Goal: Communication & Community: Answer question/provide support

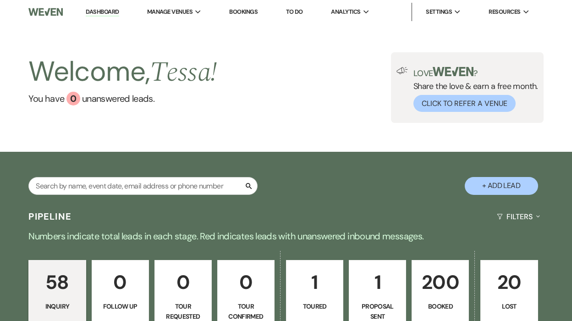
click at [202, 185] on input "text" at bounding box center [142, 186] width 229 height 18
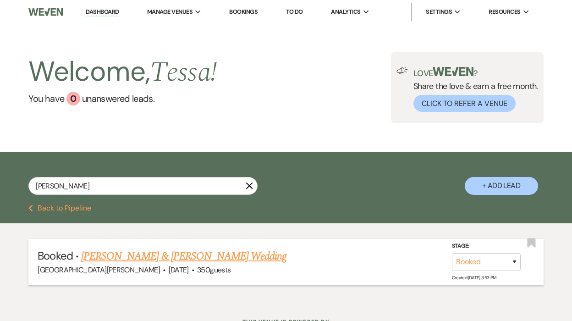
type input "[PERSON_NAME]"
click at [205, 256] on link "[PERSON_NAME] & [PERSON_NAME] Wedding" at bounding box center [183, 256] width 205 height 16
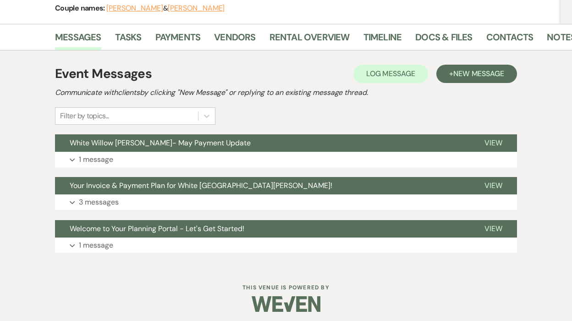
scroll to position [126, 0]
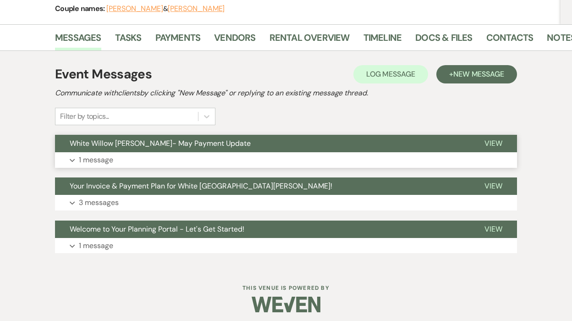
click at [192, 157] on button "Expand 1 message" at bounding box center [286, 160] width 462 height 16
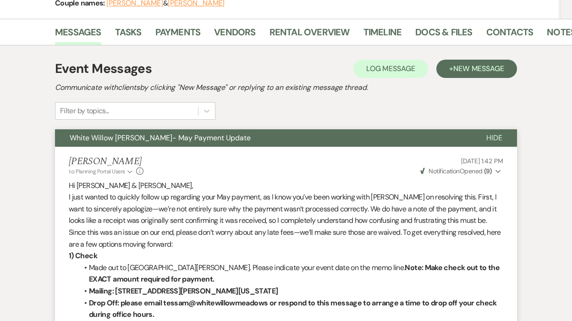
scroll to position [114, 0]
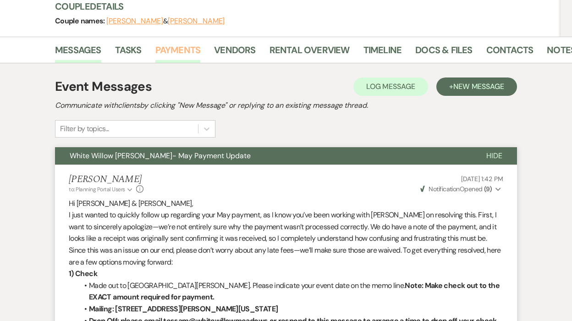
click at [172, 51] on link "Payments" at bounding box center [177, 53] width 45 height 20
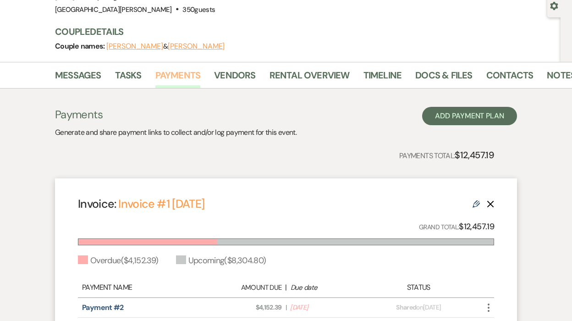
scroll to position [49, 0]
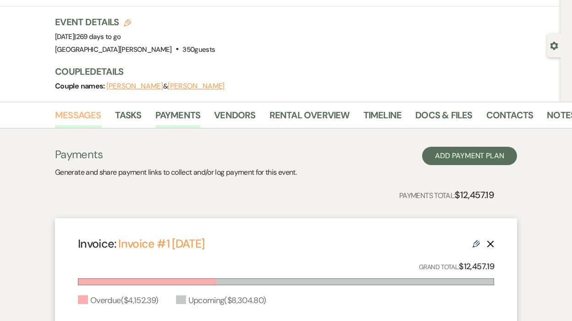
click at [85, 114] on link "Messages" at bounding box center [78, 118] width 46 height 20
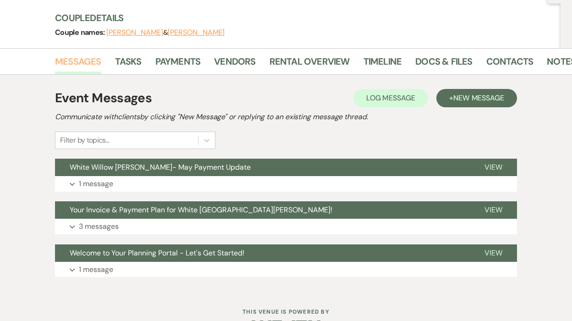
scroll to position [111, 0]
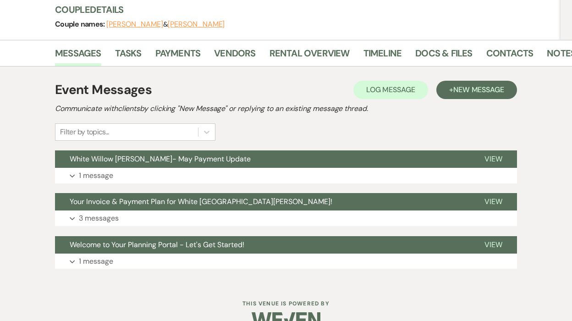
click at [225, 185] on div "Event Messages Log Log Message + New Message Communicate with clients by clicki…" at bounding box center [286, 175] width 462 height 198
click at [219, 167] on button "White Willow [PERSON_NAME]- May Payment Update" at bounding box center [262, 158] width 415 height 17
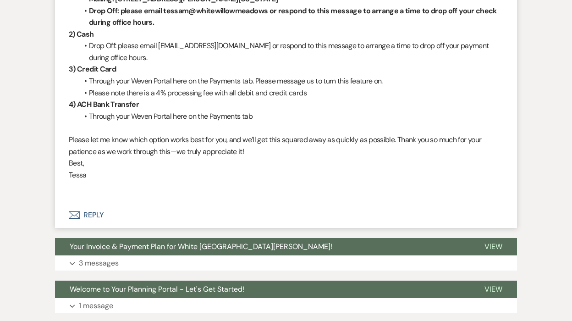
scroll to position [0, 0]
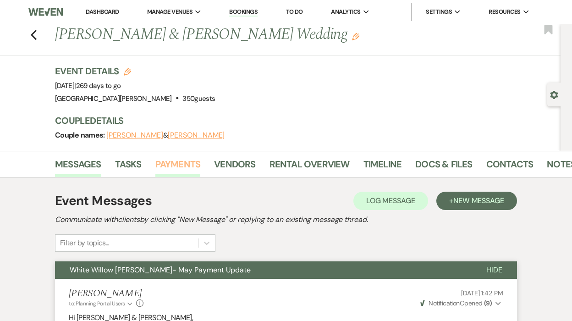
click at [187, 160] on link "Payments" at bounding box center [177, 167] width 45 height 20
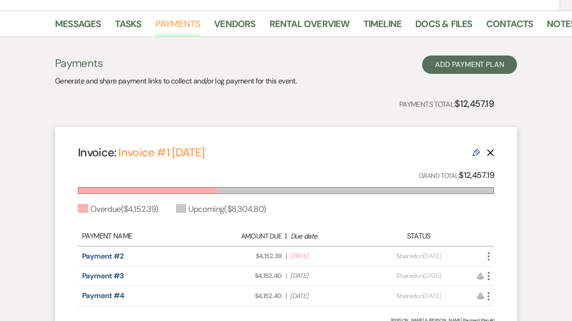
scroll to position [140, 0]
drag, startPoint x: 282, startPoint y: 257, endPoint x: 253, endPoint y: 259, distance: 29.4
click at [253, 259] on div "Amount Due: $4,152.39 | Due Date Jun 1, 2025" at bounding box center [285, 257] width 163 height 10
copy span "$4,152.39"
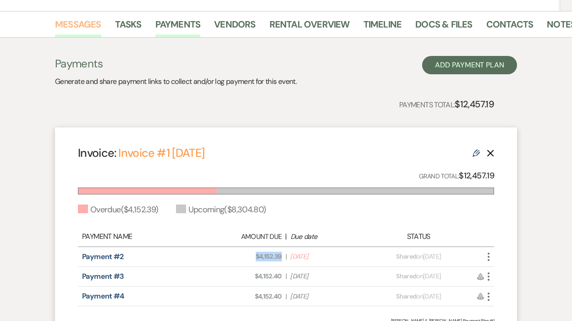
click at [88, 22] on link "Messages" at bounding box center [78, 27] width 46 height 20
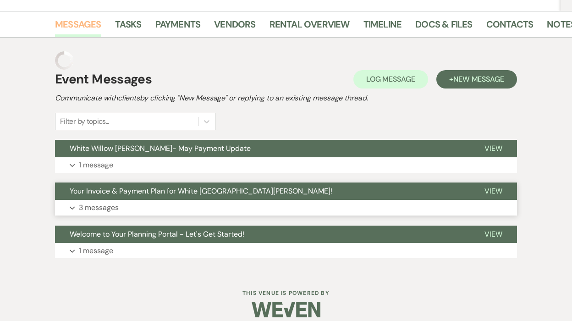
scroll to position [132, 0]
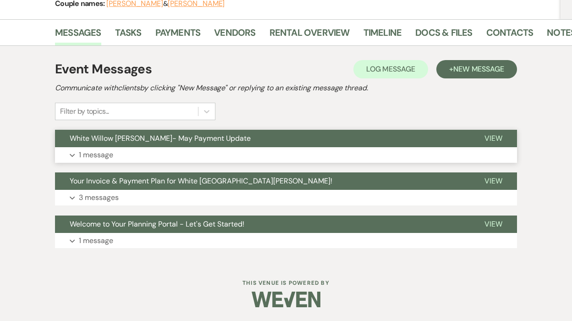
click at [231, 160] on button "Expand 1 message" at bounding box center [286, 155] width 462 height 16
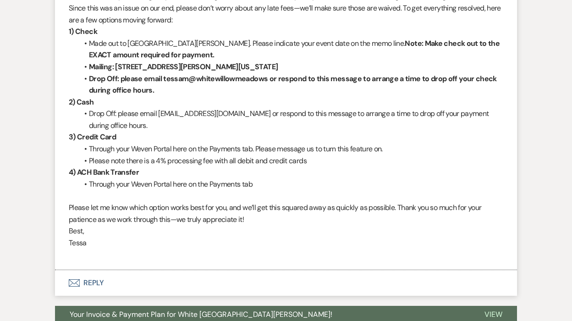
scroll to position [447, 0]
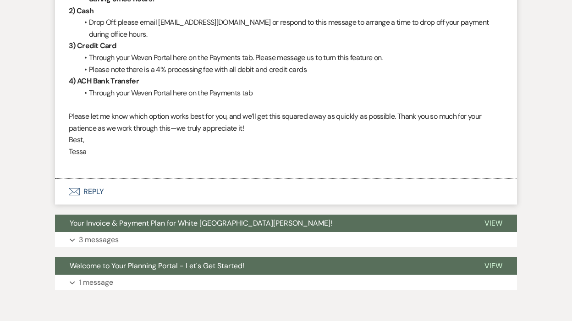
click at [83, 192] on button "Envelope Reply" at bounding box center [286, 192] width 462 height 26
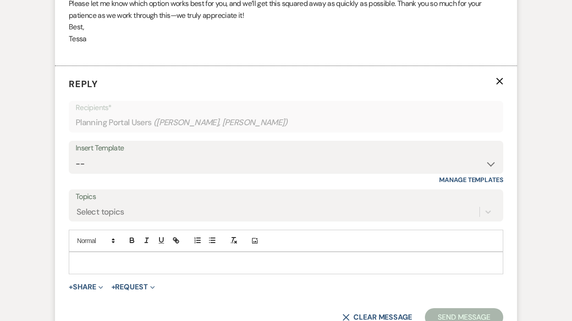
scroll to position [561, 0]
click at [135, 253] on div at bounding box center [286, 262] width 434 height 21
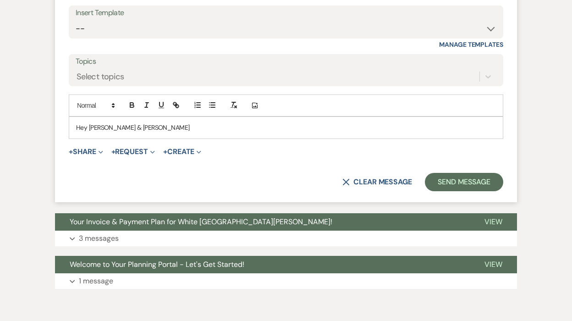
scroll to position [736, 0]
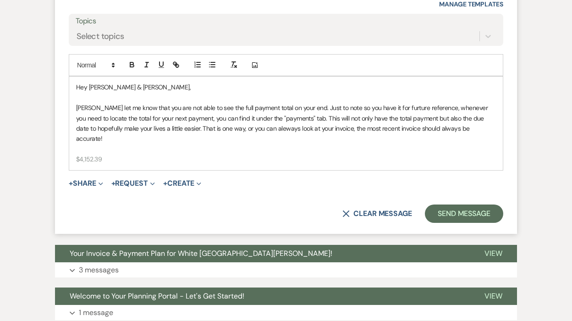
click at [347, 144] on p at bounding box center [286, 149] width 420 height 10
click at [482, 126] on p "Angela let me know that you are not able to see the full payment total on your …" at bounding box center [286, 123] width 420 height 41
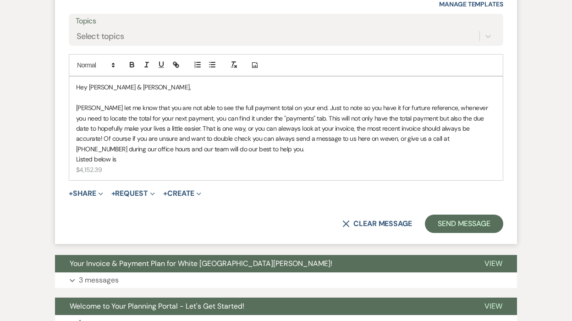
click at [120, 158] on p "Listed below is" at bounding box center [286, 159] width 420 height 10
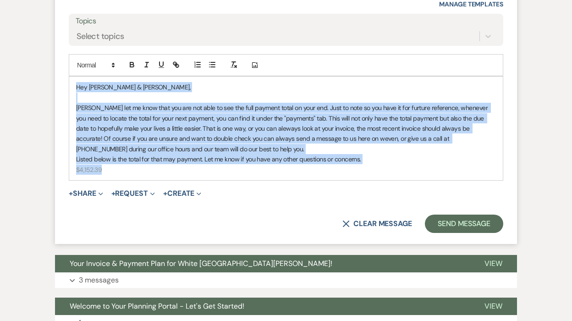
drag, startPoint x: 112, startPoint y: 173, endPoint x: 71, endPoint y: 87, distance: 95.7
click at [71, 87] on div "Hey Olivia & Tarik, Angela let me know that you are not able to see the full pa…" at bounding box center [286, 129] width 434 height 104
copy div "Hey Olivia & Tarik, Angela let me know that you are not able to see the full pa…"
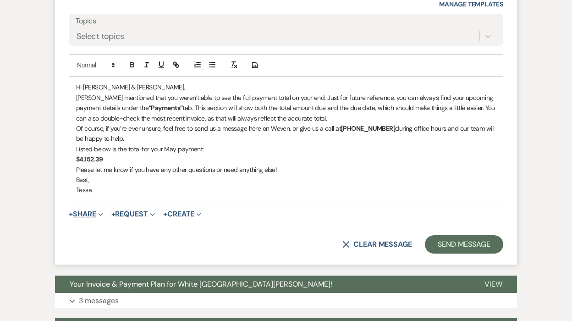
click at [80, 218] on button "+ Share Expand" at bounding box center [86, 213] width 34 height 7
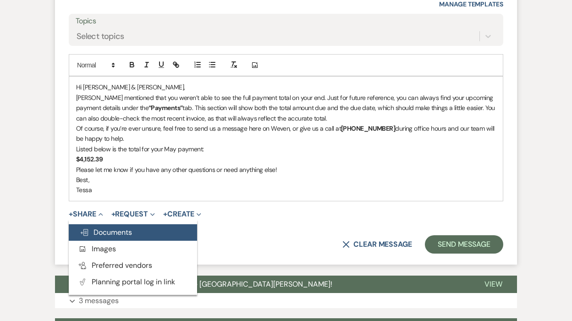
click at [106, 231] on span "Doc Upload Documents" at bounding box center [106, 232] width 52 height 10
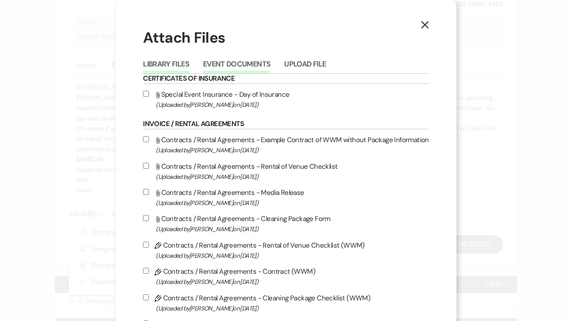
click at [235, 64] on button "Event Documents" at bounding box center [236, 66] width 67 height 13
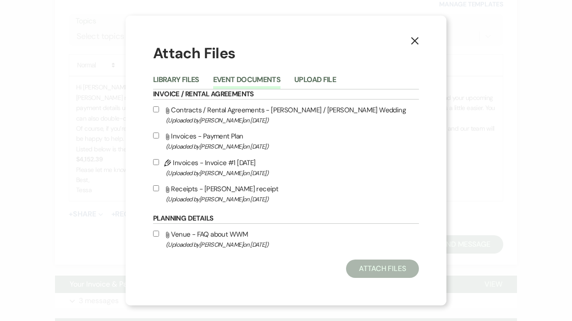
click at [412, 42] on use "button" at bounding box center [414, 40] width 7 height 7
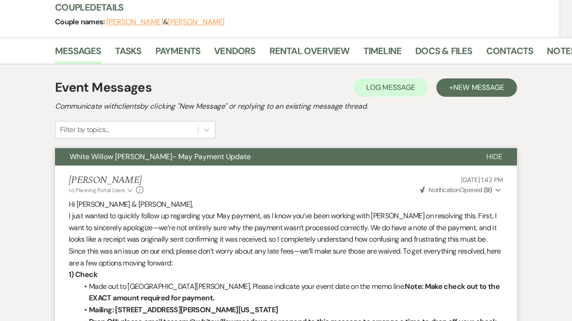
scroll to position [0, 0]
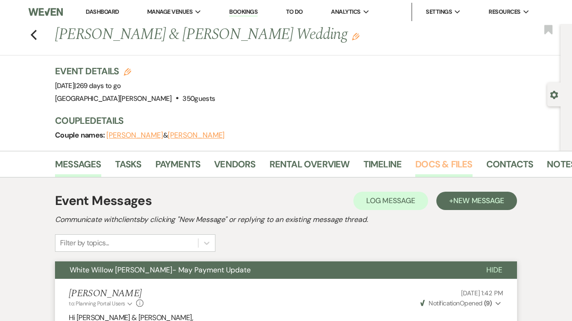
click at [456, 172] on link "Docs & Files" at bounding box center [443, 167] width 57 height 20
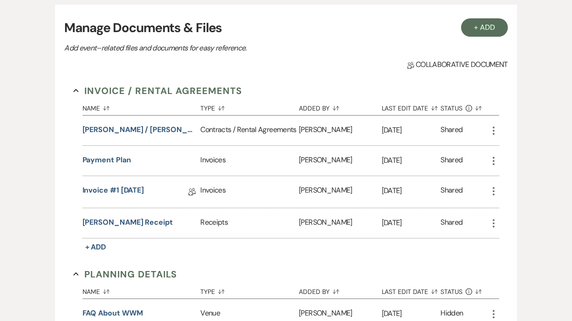
scroll to position [187, 0]
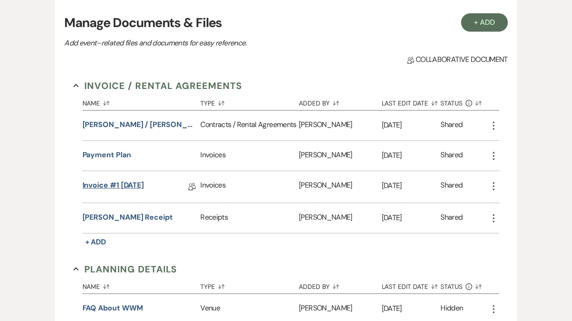
click at [144, 180] on link "Invoice #1 3-25-2025" at bounding box center [113, 187] width 62 height 14
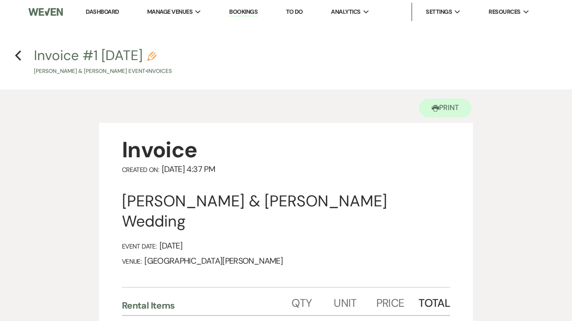
click at [2, 54] on h4 "Previous Invoice #1 3-25-2025 Pencil Olivia Shuff & Tarik Harris's Event • Invo…" at bounding box center [286, 61] width 572 height 30
click at [10, 56] on h4 "Previous Invoice #1 3-25-2025 Pencil Olivia Shuff & Tarik Harris's Event • Invo…" at bounding box center [286, 61] width 572 height 30
click at [23, 53] on h4 "Previous Invoice #1 3-25-2025 Pencil Olivia Shuff & Tarik Harris's Event • Invo…" at bounding box center [286, 61] width 572 height 30
click at [16, 55] on use "button" at bounding box center [18, 55] width 6 height 10
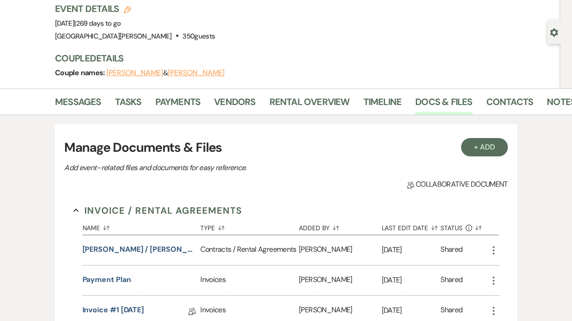
scroll to position [38, 0]
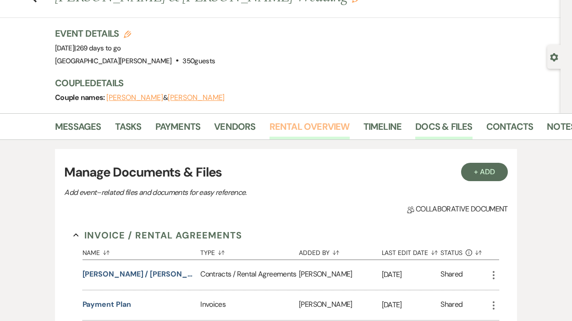
click at [291, 124] on link "Rental Overview" at bounding box center [309, 129] width 80 height 20
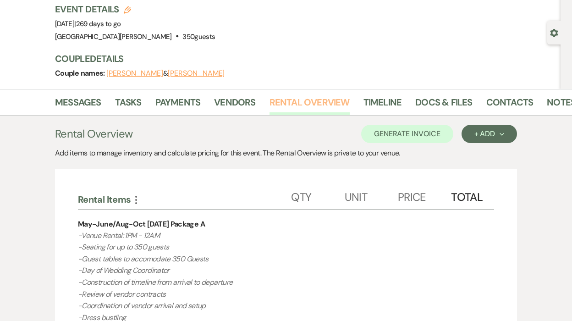
scroll to position [85, 0]
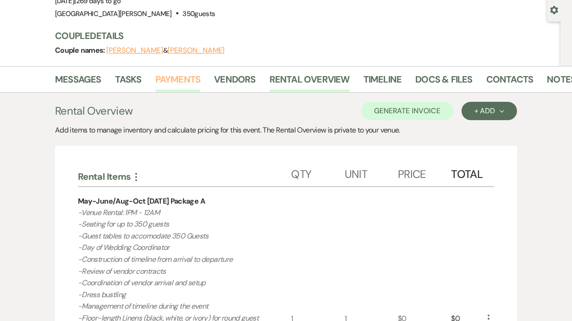
click at [163, 79] on link "Payments" at bounding box center [177, 82] width 45 height 20
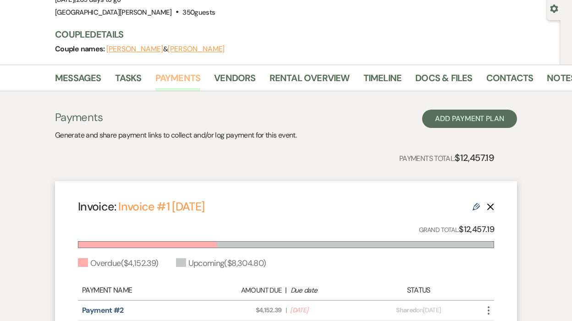
scroll to position [124, 0]
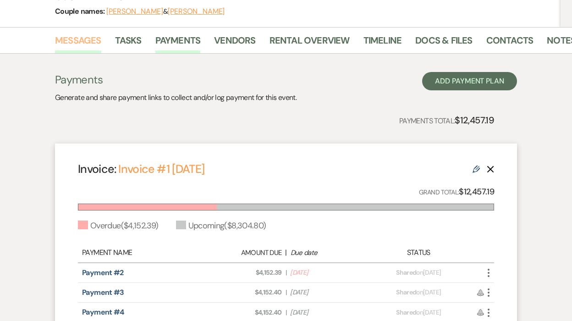
click at [82, 45] on link "Messages" at bounding box center [78, 43] width 46 height 20
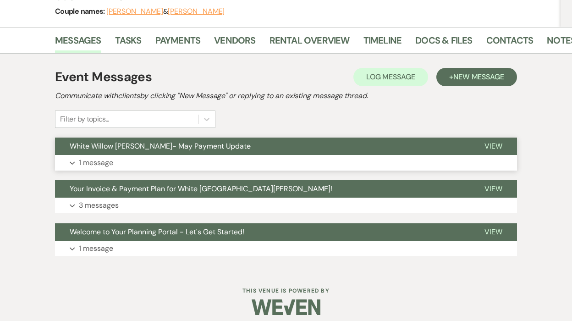
click at [219, 160] on button "Expand 1 message" at bounding box center [286, 163] width 462 height 16
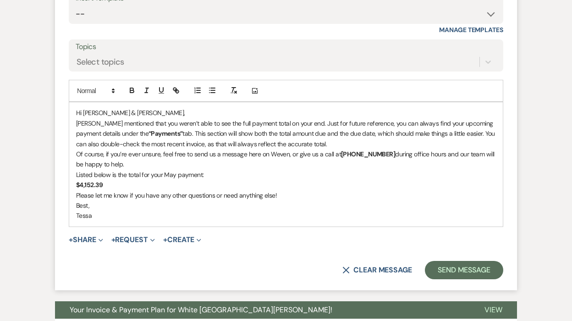
scroll to position [712, 0]
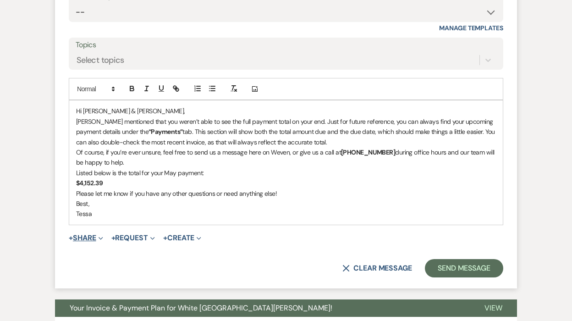
click at [90, 236] on button "+ Share Expand" at bounding box center [86, 237] width 34 height 7
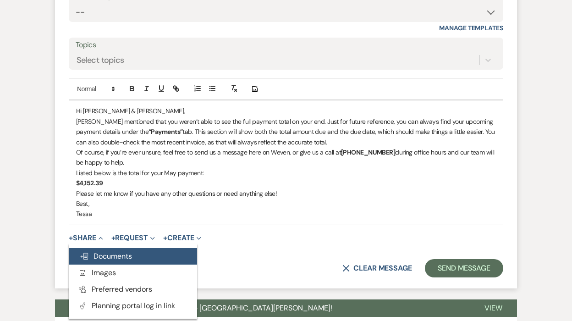
click at [115, 258] on span "Doc Upload Documents" at bounding box center [106, 256] width 52 height 10
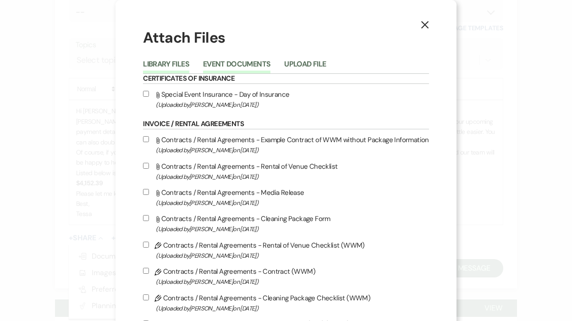
click at [232, 63] on button "Event Documents" at bounding box center [236, 66] width 67 height 13
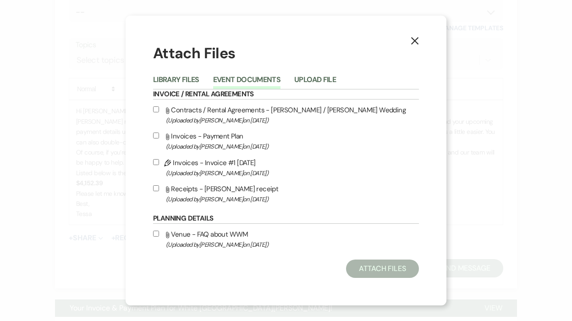
click at [206, 164] on label "Pencil Invoices - Invoice #1 3-25-2025 (Uploaded by Ashley Norman on Mar 25th, …" at bounding box center [286, 168] width 266 height 22
click at [159, 164] on input "Pencil Invoices - Invoice #1 3-25-2025 (Uploaded by Ashley Norman on Mar 25th, …" at bounding box center [156, 162] width 6 height 6
click at [173, 165] on label "Pencil Invoices - Invoice #1 3-25-2025 (Uploaded by Ashley Norman on Mar 25th, …" at bounding box center [286, 168] width 266 height 22
click at [159, 165] on input "Pencil Invoices - Invoice #1 3-25-2025 (Uploaded by Ashley Norman on Mar 25th, …" at bounding box center [156, 162] width 6 height 6
click at [173, 165] on label "Pencil Invoices - Invoice #1 3-25-2025 (Uploaded by Ashley Norman on Mar 25th, …" at bounding box center [286, 168] width 266 height 22
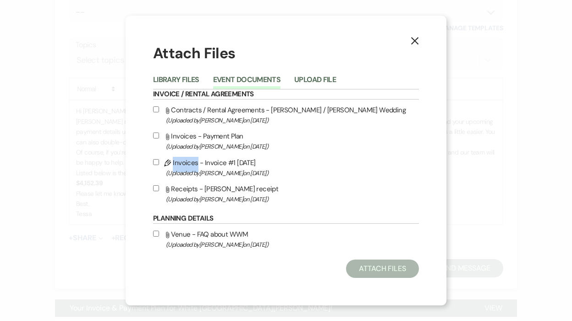
click at [159, 165] on input "Pencil Invoices - Invoice #1 3-25-2025 (Uploaded by Ashley Norman on Mar 25th, …" at bounding box center [156, 162] width 6 height 6
checkbox input "true"
click at [232, 134] on label "Attach File Invoices - Payment Plan (Uploaded by Ashley Norman on Jan 27th, 202…" at bounding box center [286, 141] width 266 height 22
click at [159, 134] on input "Attach File Invoices - Payment Plan (Uploaded by Ashley Norman on Jan 27th, 202…" at bounding box center [156, 135] width 6 height 6
checkbox input "true"
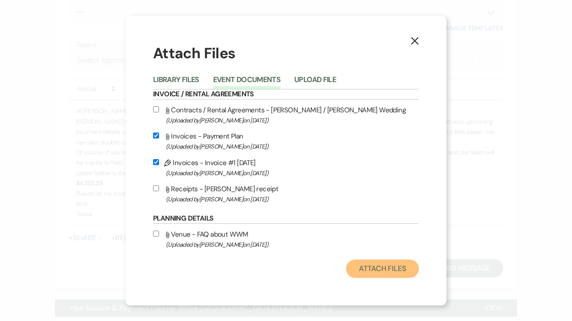
click at [377, 266] on button "Attach Files" at bounding box center [382, 268] width 73 height 18
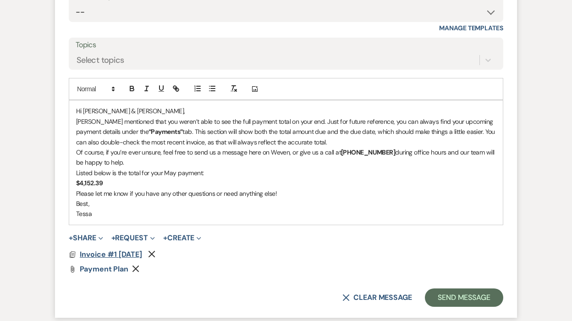
click at [115, 257] on span "Invoice #1 3-25-2025" at bounding box center [111, 254] width 62 height 10
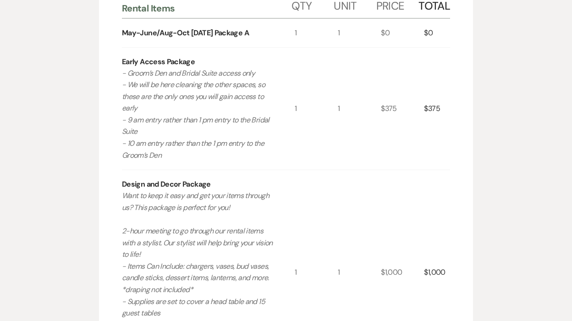
scroll to position [0, 0]
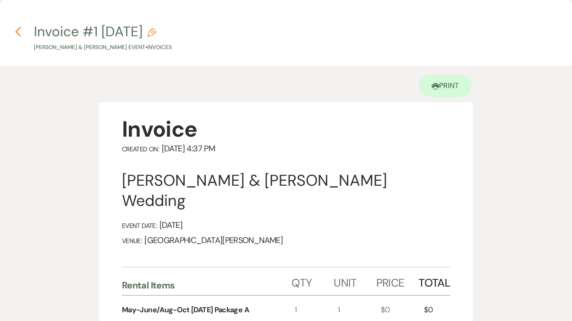
click at [15, 33] on icon "Previous" at bounding box center [18, 31] width 7 height 11
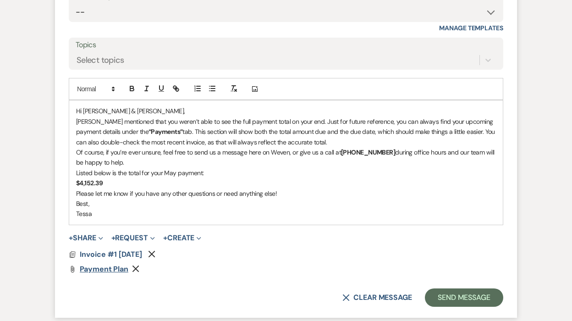
click at [94, 270] on span "Payment Plan" at bounding box center [104, 269] width 49 height 10
click at [134, 268] on icon "Remove" at bounding box center [135, 268] width 7 height 7
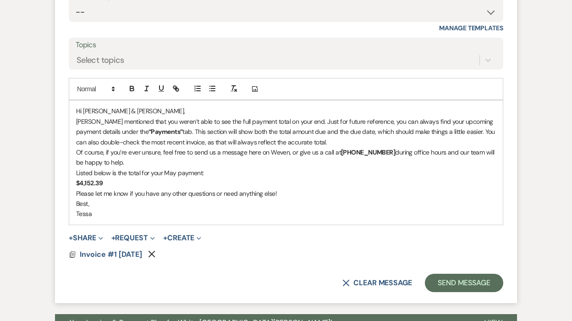
click at [310, 143] on p "Angela mentioned that you weren’t able to see the full payment total on your en…" at bounding box center [286, 131] width 420 height 31
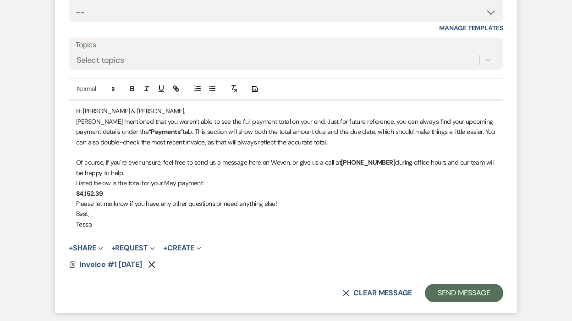
click at [232, 114] on p "Hi Olivia & Tarik," at bounding box center [286, 111] width 420 height 10
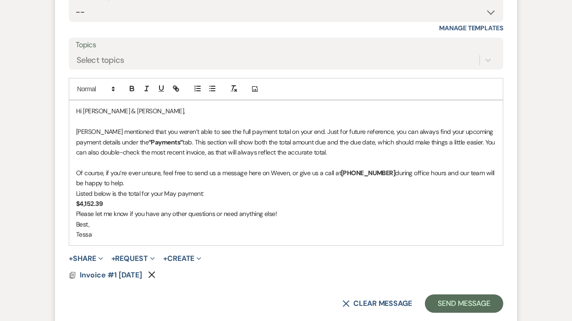
click at [302, 133] on p "Angela mentioned that you weren’t able to see the full payment total on your en…" at bounding box center [286, 141] width 420 height 31
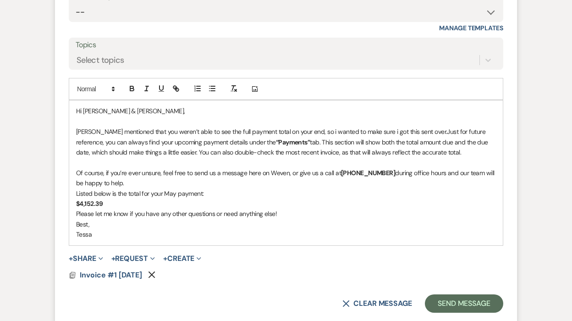
click at [371, 127] on p "Angela mentioned that you weren’t able to see the full payment total on your en…" at bounding box center [286, 141] width 420 height 31
click at [310, 128] on p "Angela mentioned that you weren’t able to see the full payment total on your en…" at bounding box center [286, 141] width 420 height 31
click at [419, 132] on p "Angela mentioned that you weren’t able to see the full payment total on your en…" at bounding box center [286, 141] width 420 height 31
click at [209, 202] on p "$4,152.39" at bounding box center [286, 203] width 420 height 10
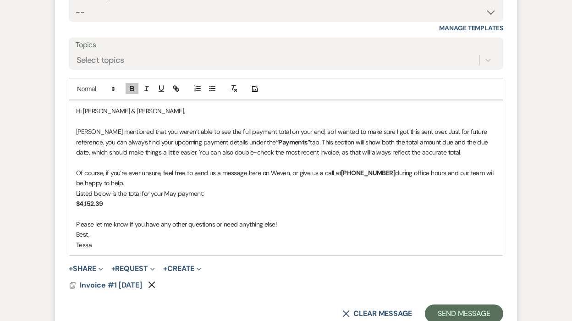
click at [284, 226] on p "Please let me know if you have any other questions or need anything else!" at bounding box center [286, 224] width 420 height 10
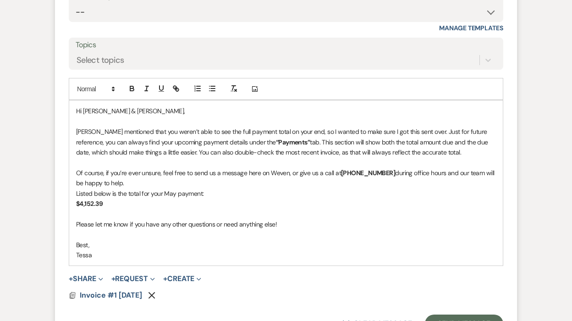
click at [174, 180] on p "Of course, if you’re ever unsure, feel free to send us a message here on Weven,…" at bounding box center [286, 178] width 420 height 21
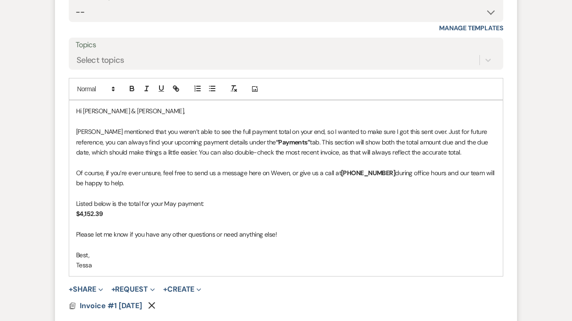
click at [419, 132] on p "Angela mentioned that you weren’t able to see the full payment total on your en…" at bounding box center [286, 141] width 420 height 31
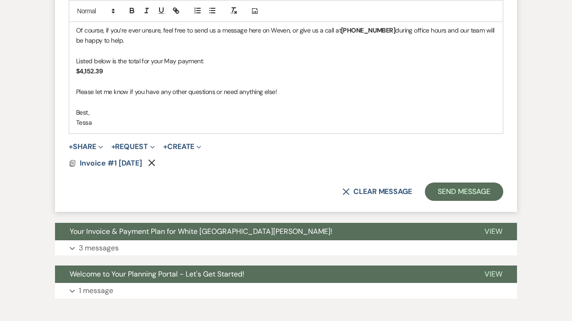
scroll to position [896, 0]
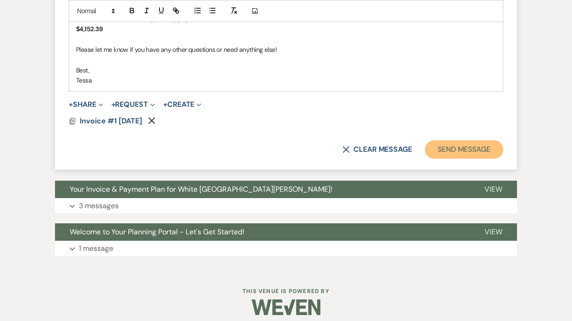
click at [475, 144] on button "Send Message" at bounding box center [464, 149] width 78 height 18
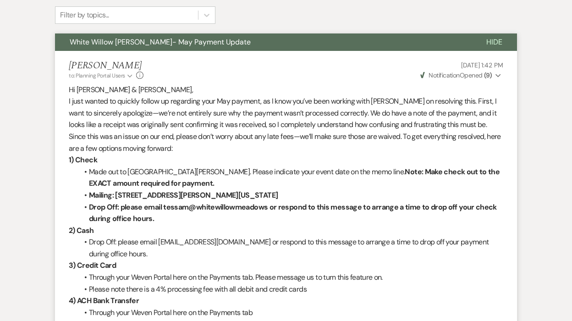
scroll to position [0, 0]
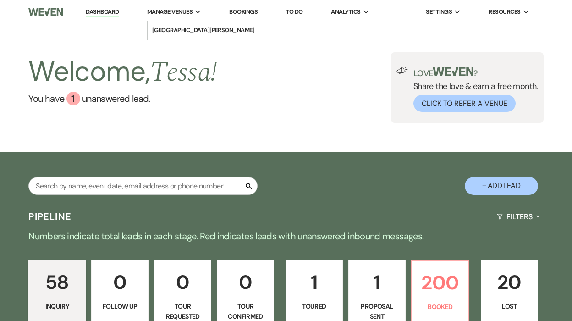
click at [165, 10] on span "Manage Venues" at bounding box center [169, 11] width 45 height 9
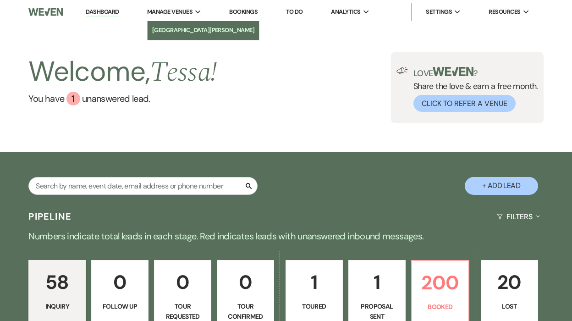
click at [168, 24] on link "[GEOGRAPHIC_DATA][PERSON_NAME]" at bounding box center [204, 30] width 112 height 18
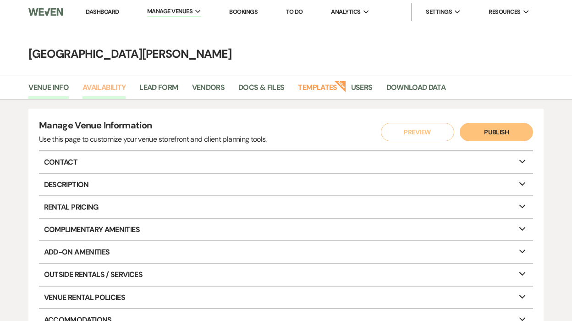
click at [104, 88] on link "Availability" at bounding box center [103, 90] width 43 height 17
select select "3"
select select "2026"
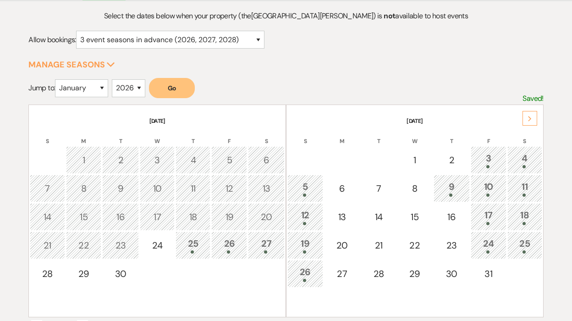
click at [456, 180] on div "9" at bounding box center [452, 188] width 26 height 17
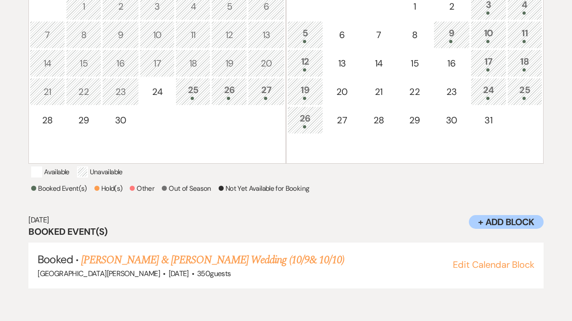
scroll to position [253, 0]
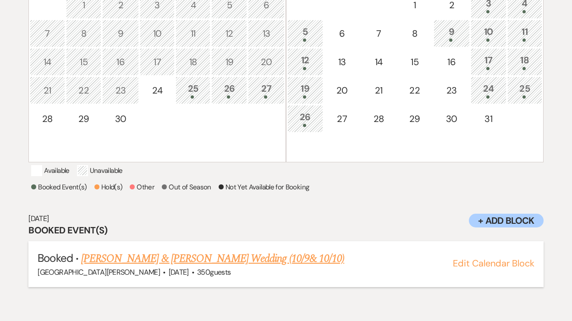
click at [293, 265] on link "[PERSON_NAME] & [PERSON_NAME] Wedding (10/9& 10/10)" at bounding box center [212, 258] width 263 height 16
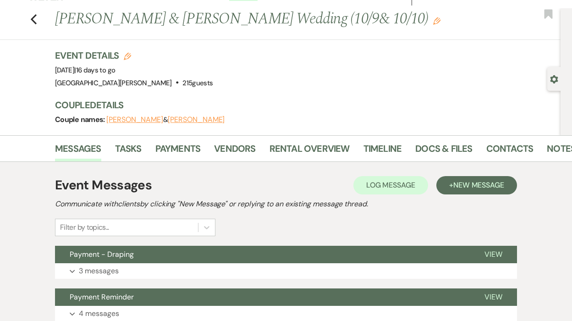
scroll to position [5, 0]
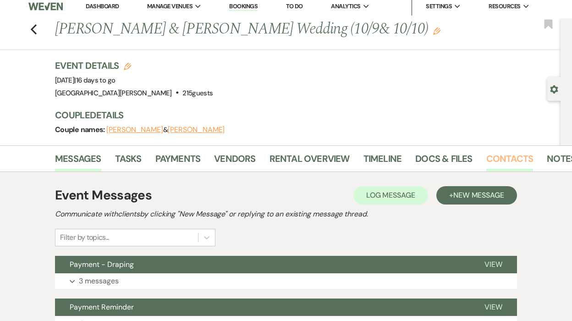
click at [486, 156] on link "Contacts" at bounding box center [509, 161] width 47 height 20
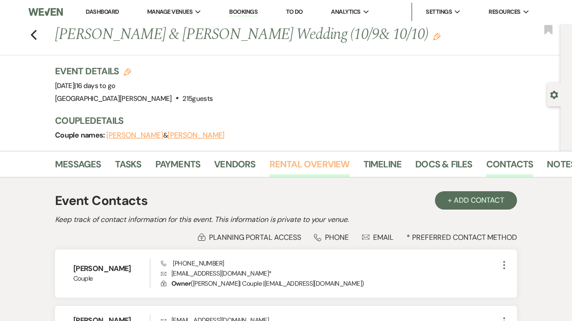
click at [292, 163] on link "Rental Overview" at bounding box center [309, 167] width 80 height 20
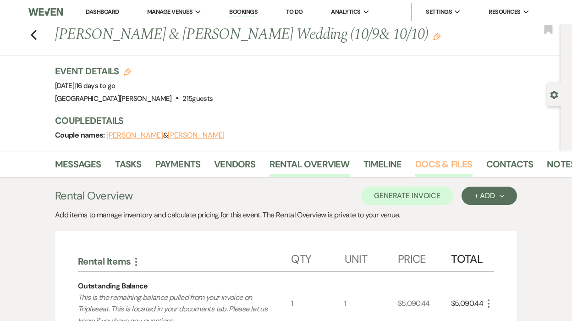
click at [456, 164] on link "Docs & Files" at bounding box center [443, 167] width 57 height 20
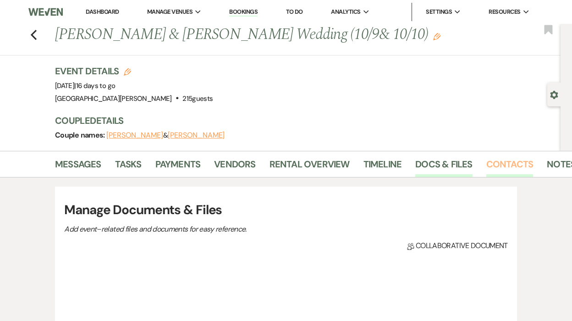
click at [502, 165] on link "Contacts" at bounding box center [509, 167] width 47 height 20
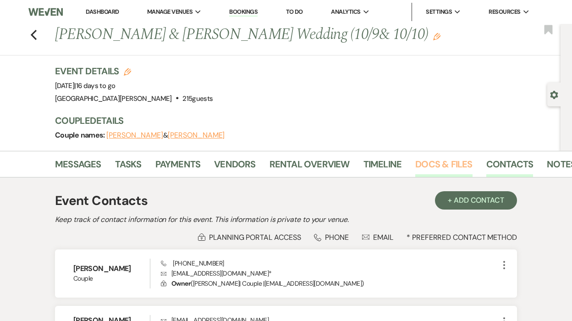
click at [445, 168] on link "Docs & Files" at bounding box center [443, 167] width 57 height 20
